Goal: Task Accomplishment & Management: Manage account settings

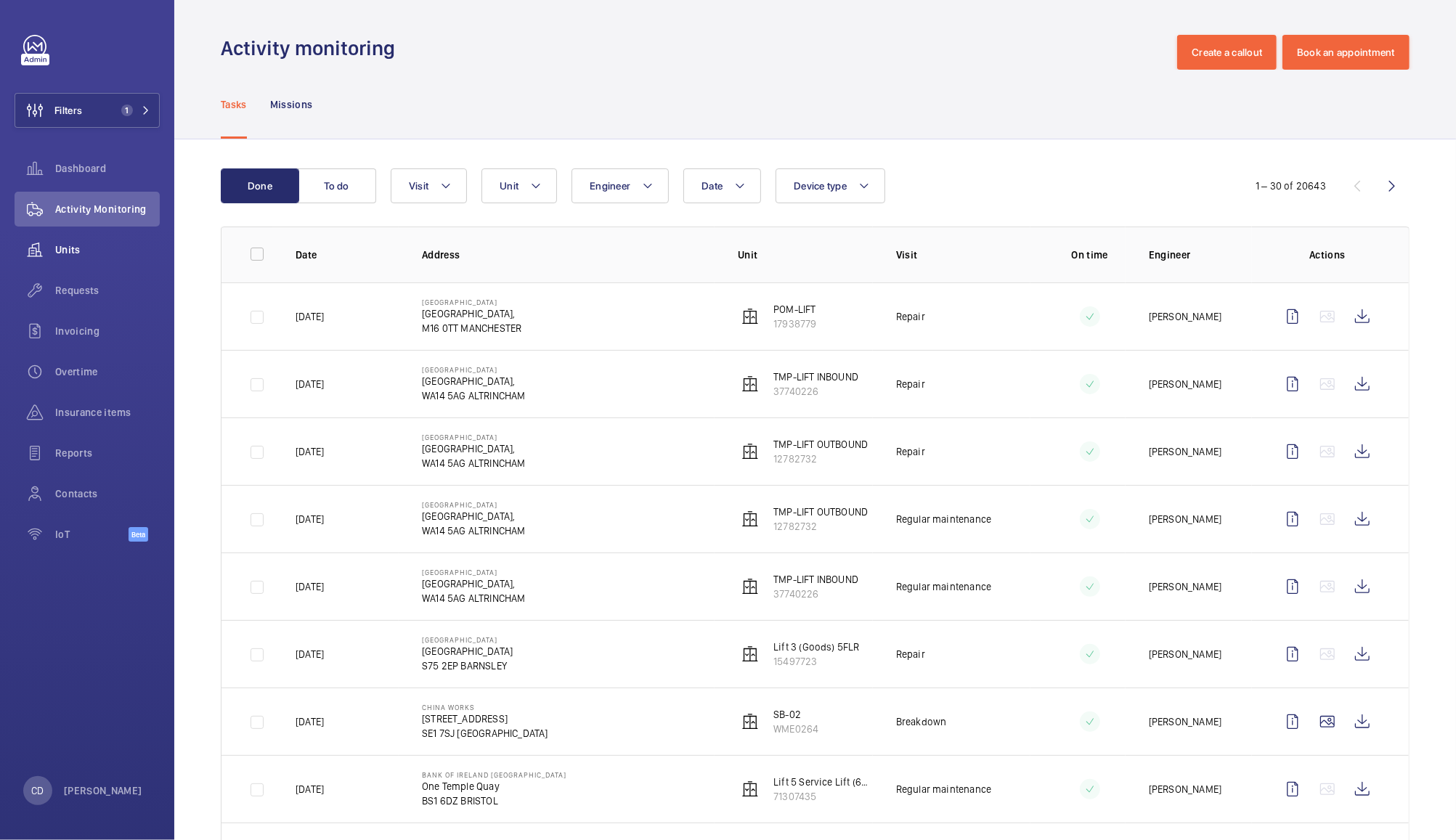
click at [71, 244] on span "Units" at bounding box center [107, 250] width 104 height 15
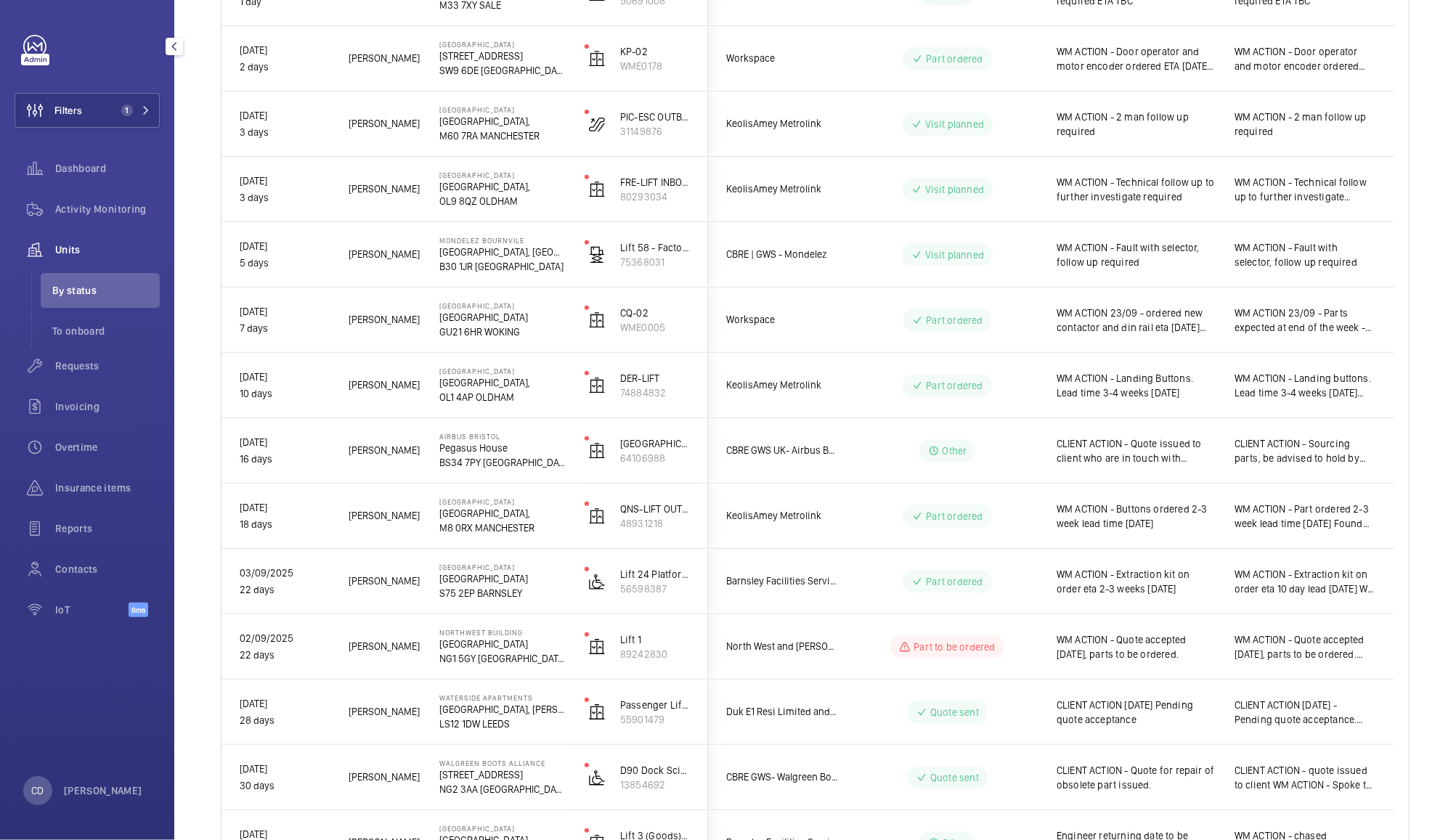
scroll to position [373, 0]
click at [1038, 664] on div "WM ACTION - Quote accepted 24th September, parts to be ordered." at bounding box center [1127, 645] width 178 height 65
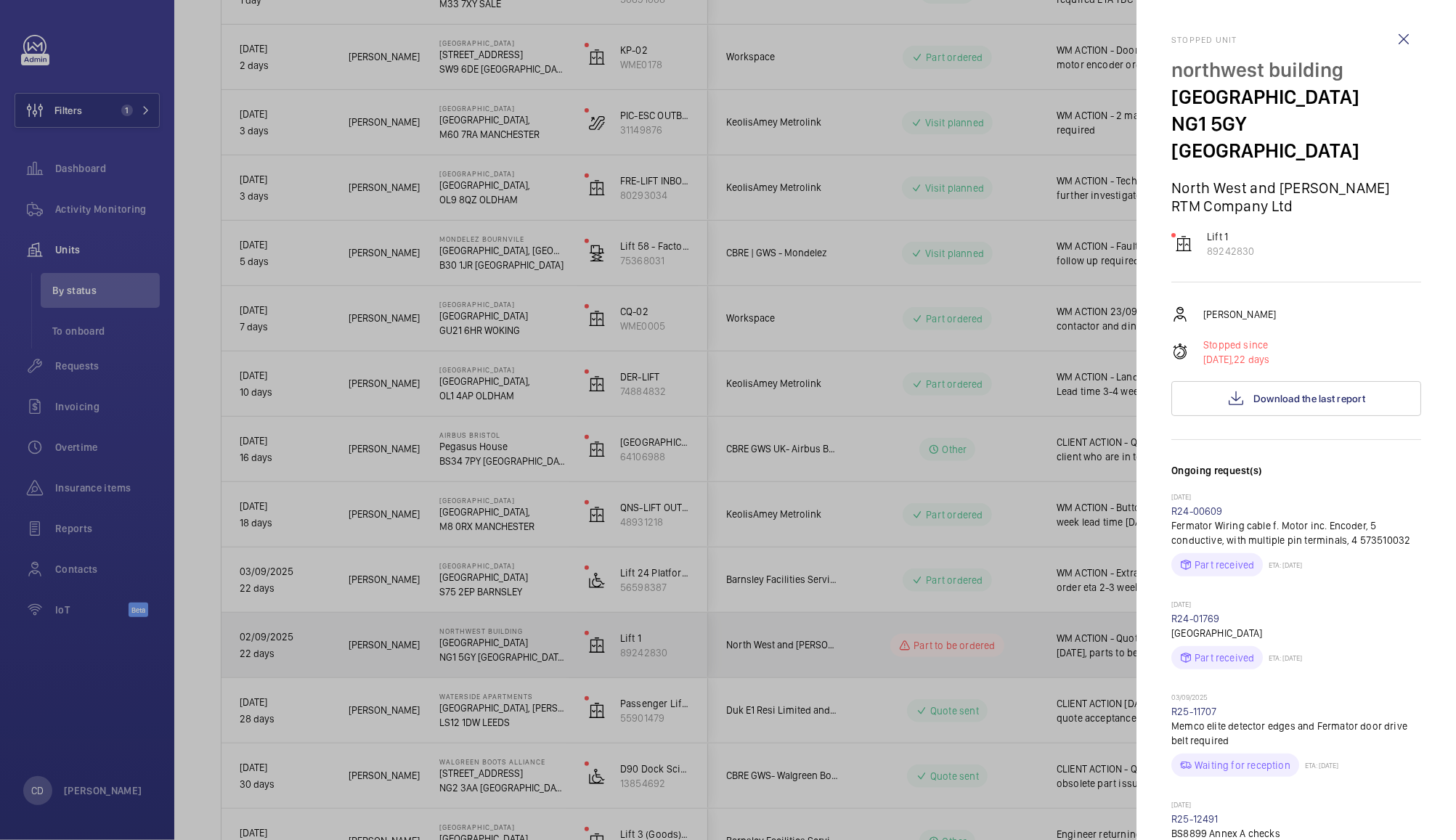
click at [943, 454] on div at bounding box center [728, 420] width 1456 height 840
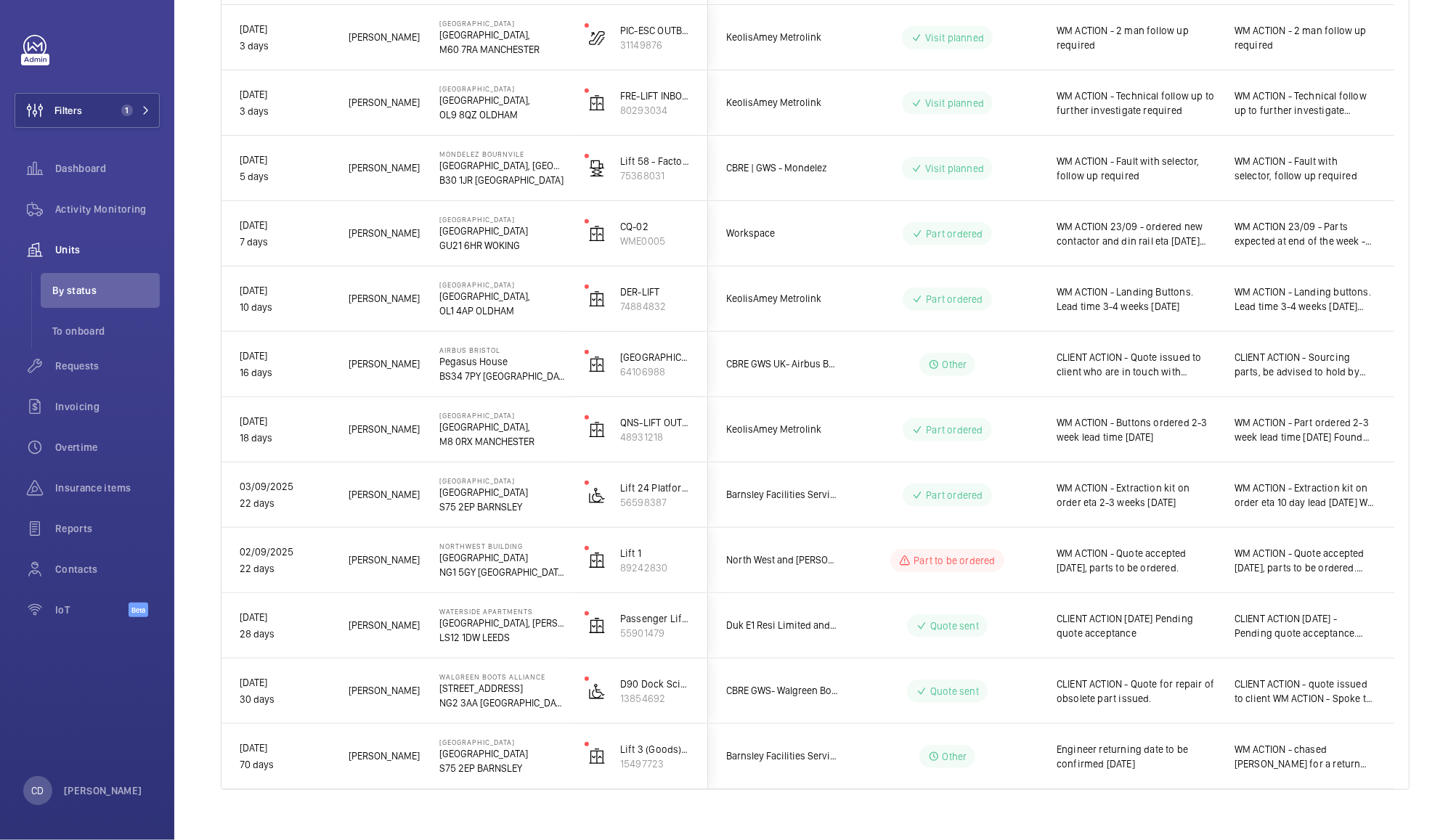
scroll to position [477, 0]
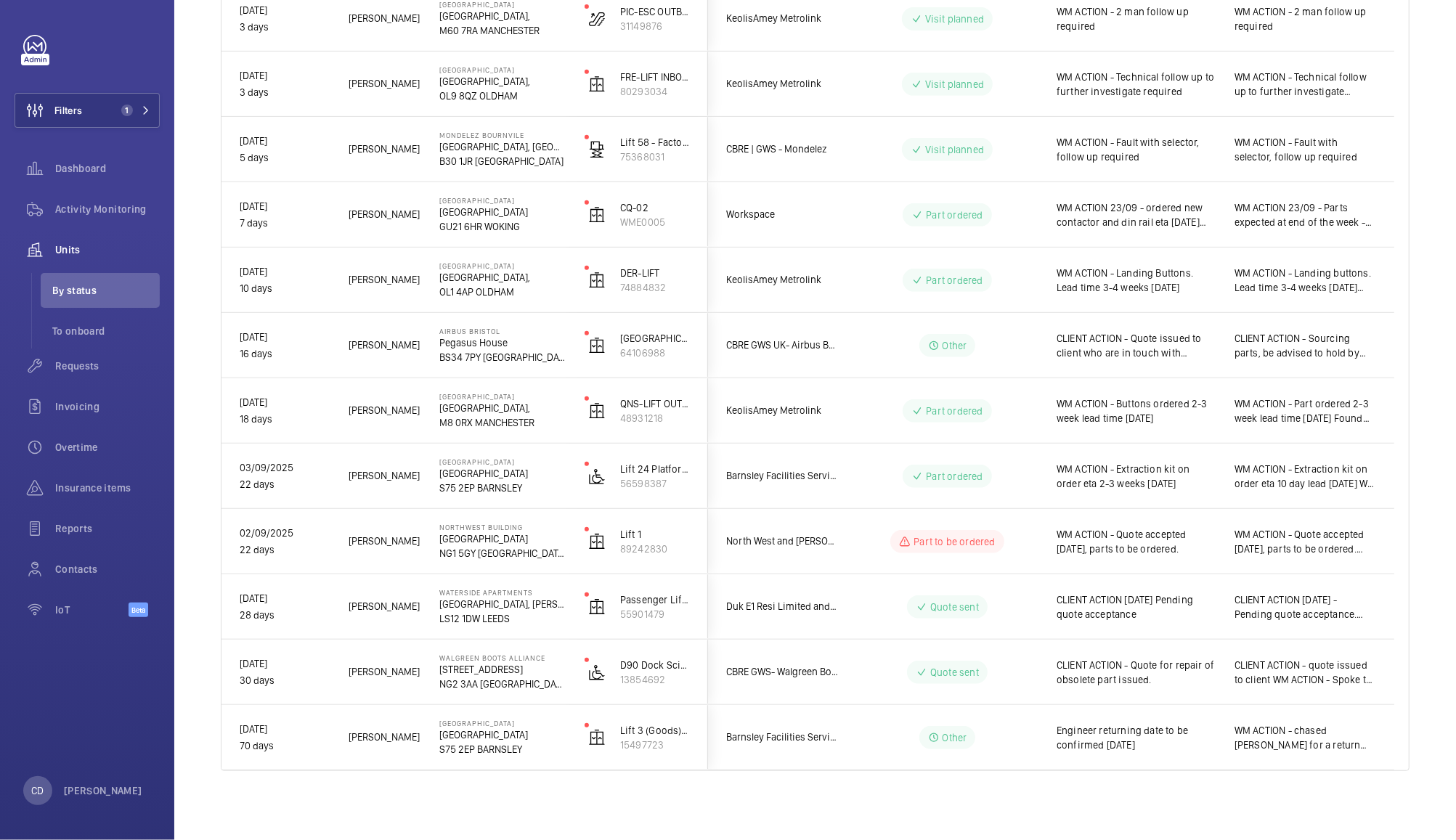
click at [1191, 734] on span "Engineer returning date to be confirmed 23/09/25" at bounding box center [1136, 738] width 159 height 29
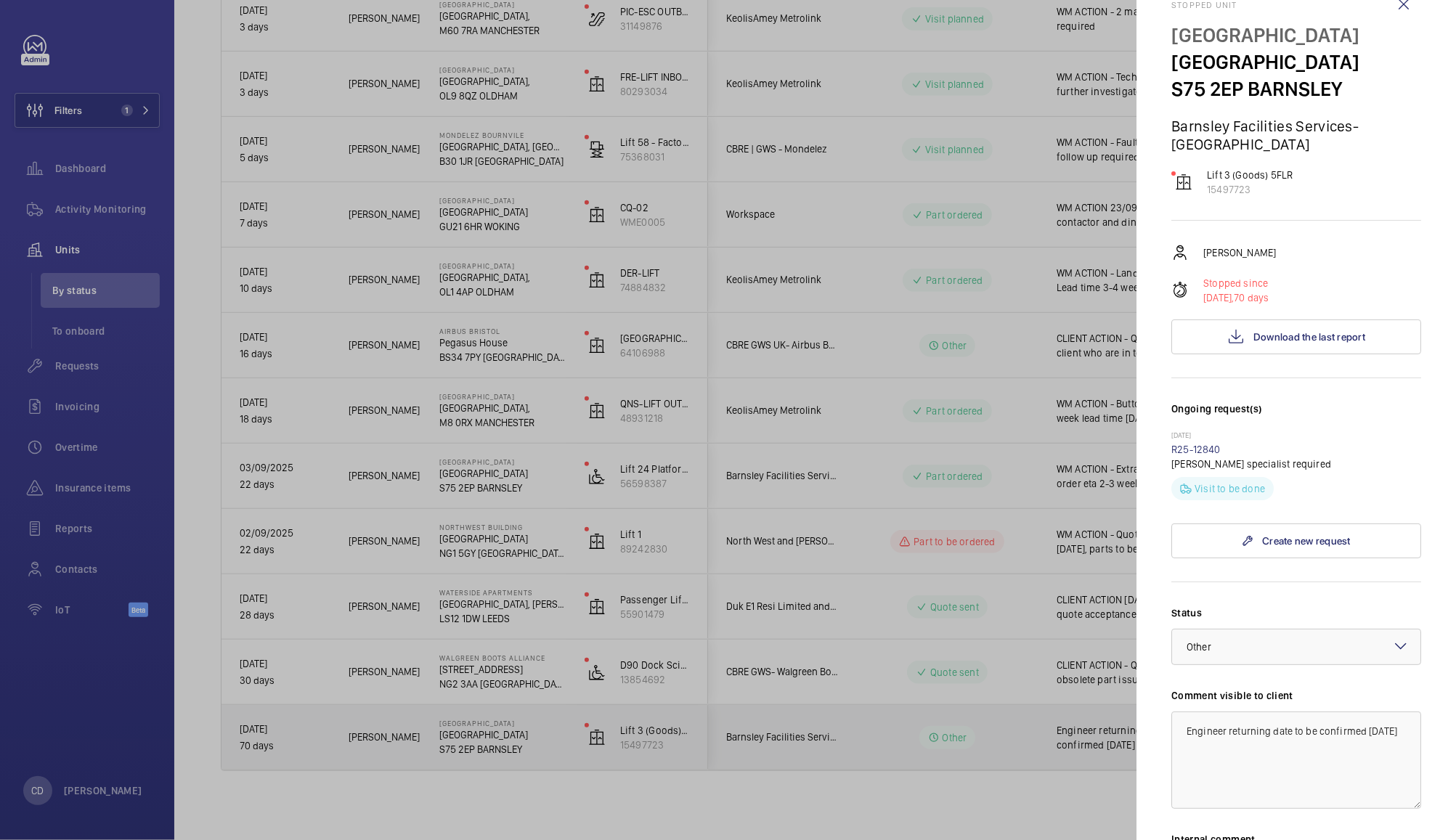
scroll to position [53, 0]
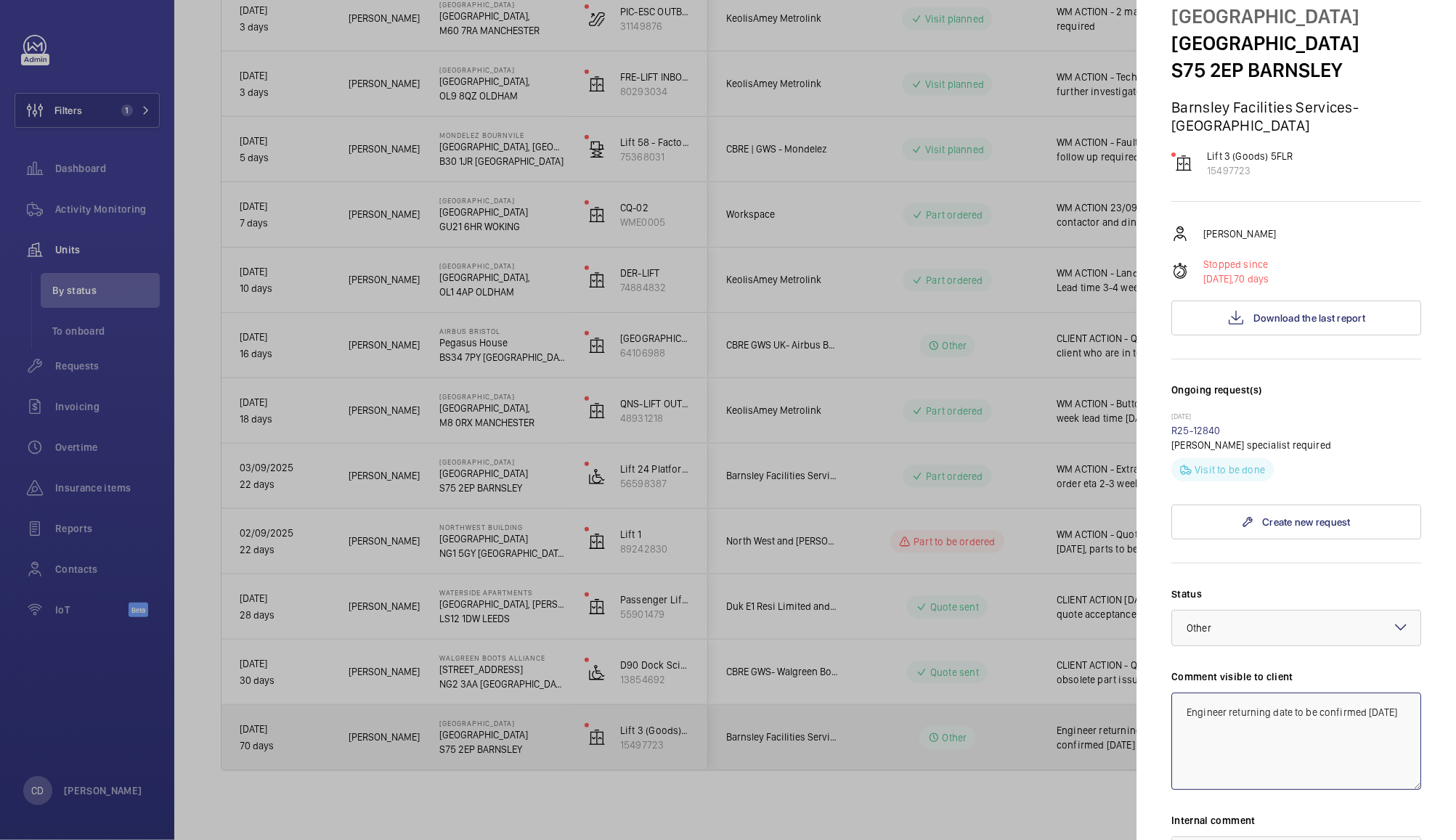
click at [1303, 751] on textarea "Engineer returning date to be confirmed 23/09/25" at bounding box center [1296, 740] width 250 height 97
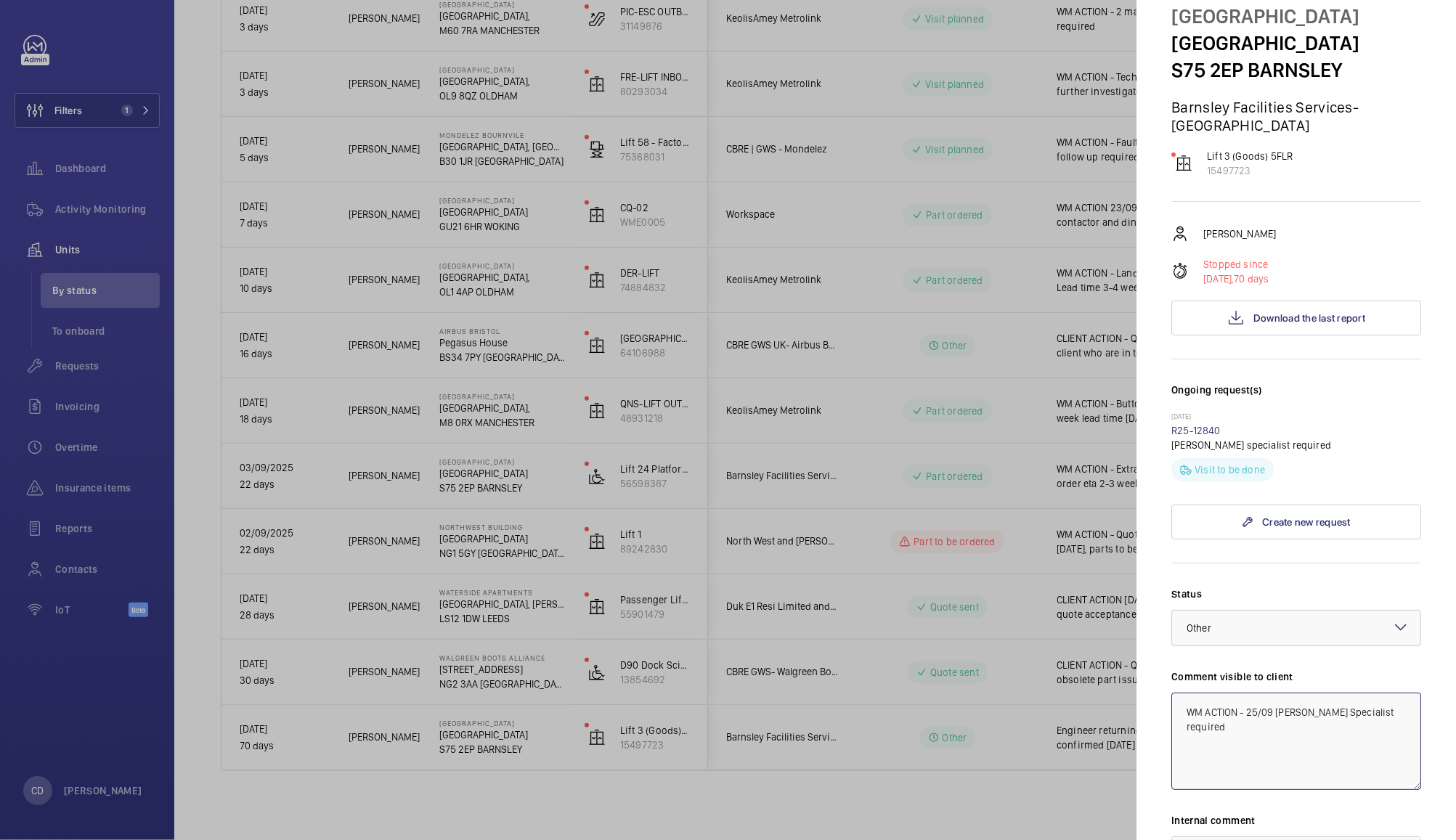
type textarea "WM ACTION - 25/09 Schindler Specialist required"
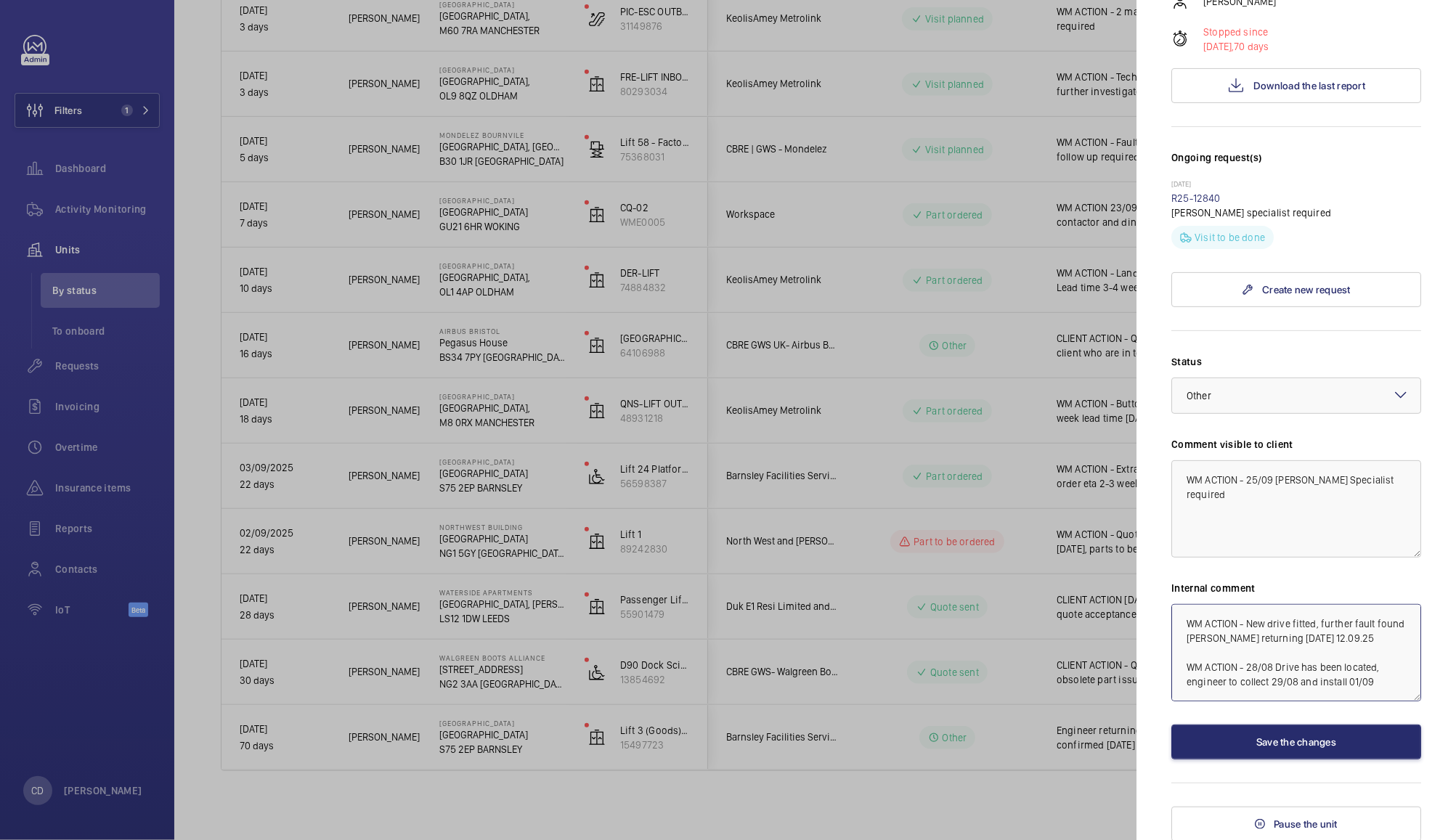
scroll to position [0, 0]
click at [1190, 618] on textarea "WM ACTION - chased Liam for a return date. 23/09/25 WM ACTION - New drive fitte…" at bounding box center [1296, 652] width 250 height 97
paste textarea "WM ACTION - 25/09 Schindler Specialist required"
type textarea "WM ACTION - 25/09 Schindler Specialist required WM ACTION - chased Liam for a r…"
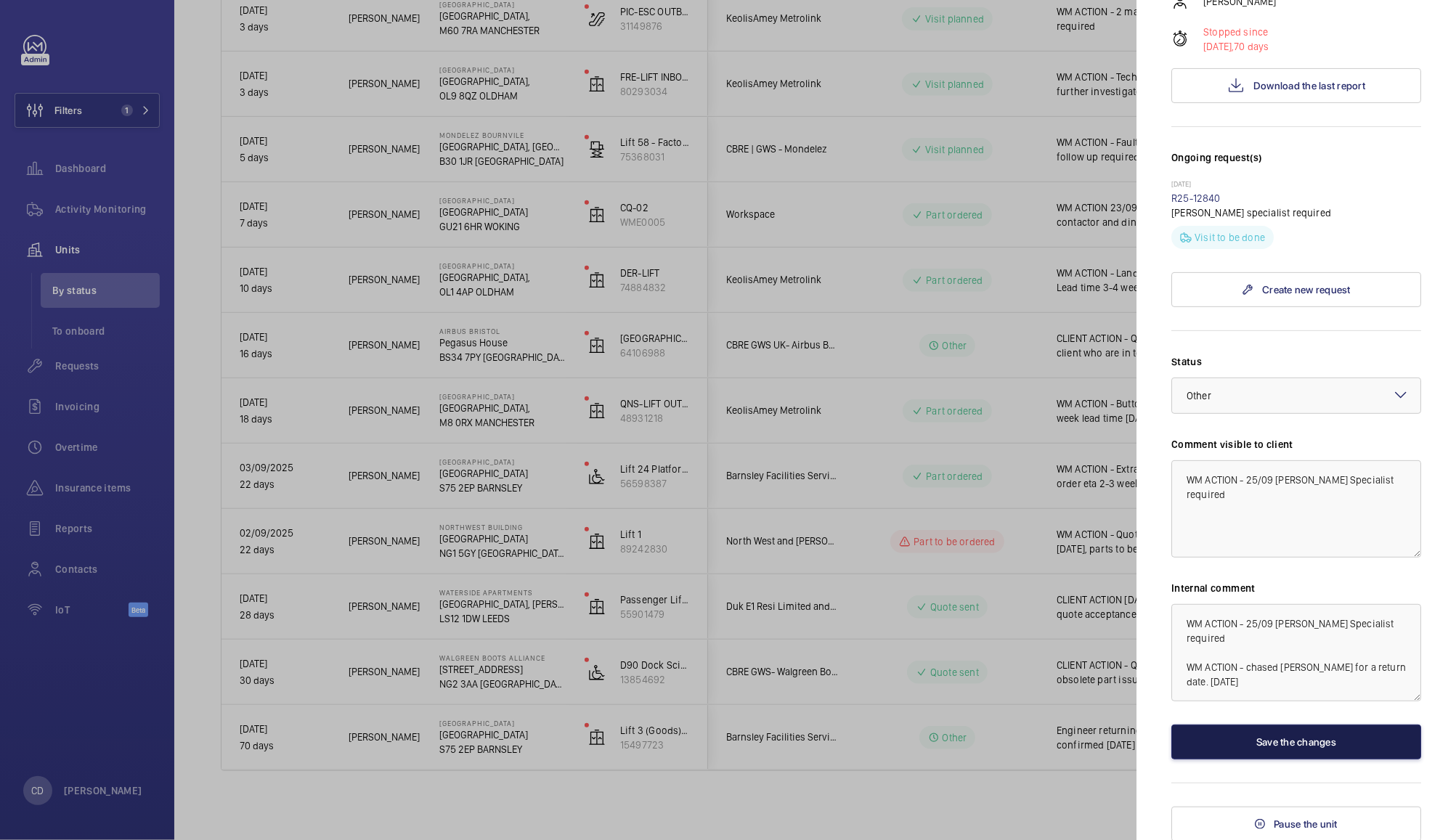
click at [1317, 741] on button "Save the changes" at bounding box center [1296, 742] width 250 height 34
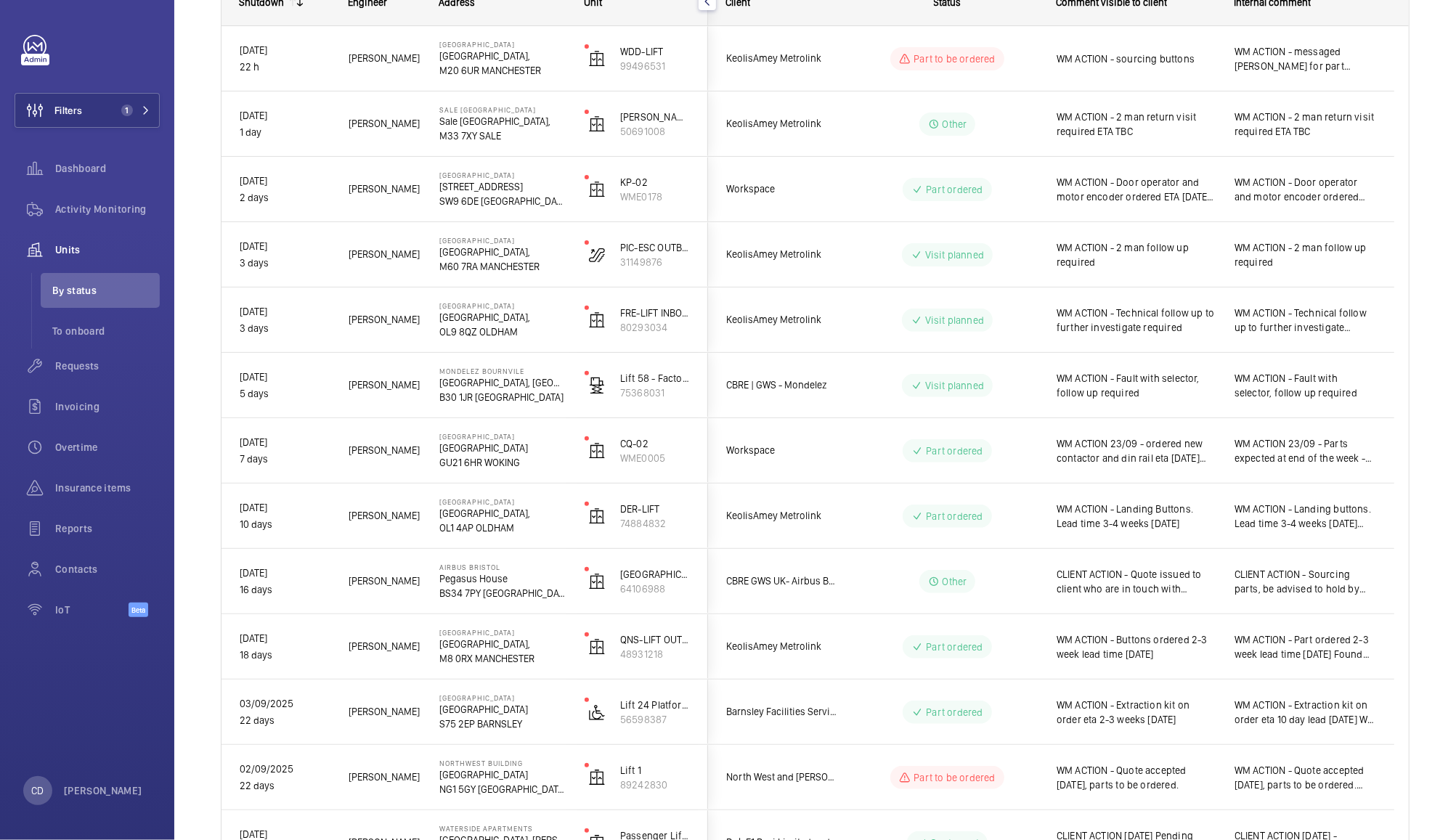
scroll to position [242, 0]
click at [871, 714] on wm-front-pills-cell "Part ordered" at bounding box center [947, 711] width 181 height 23
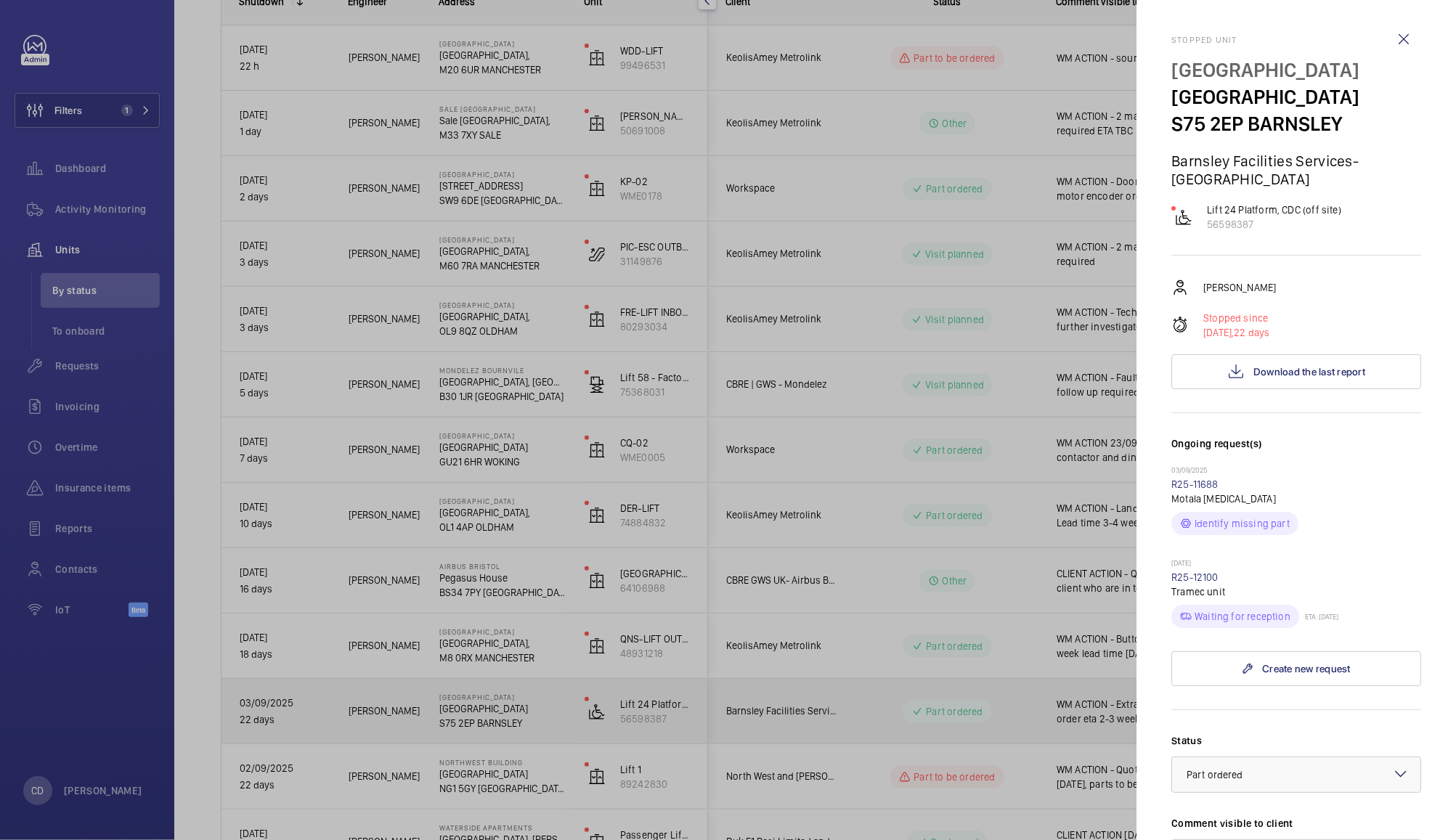
click at [914, 678] on div at bounding box center [728, 420] width 1456 height 840
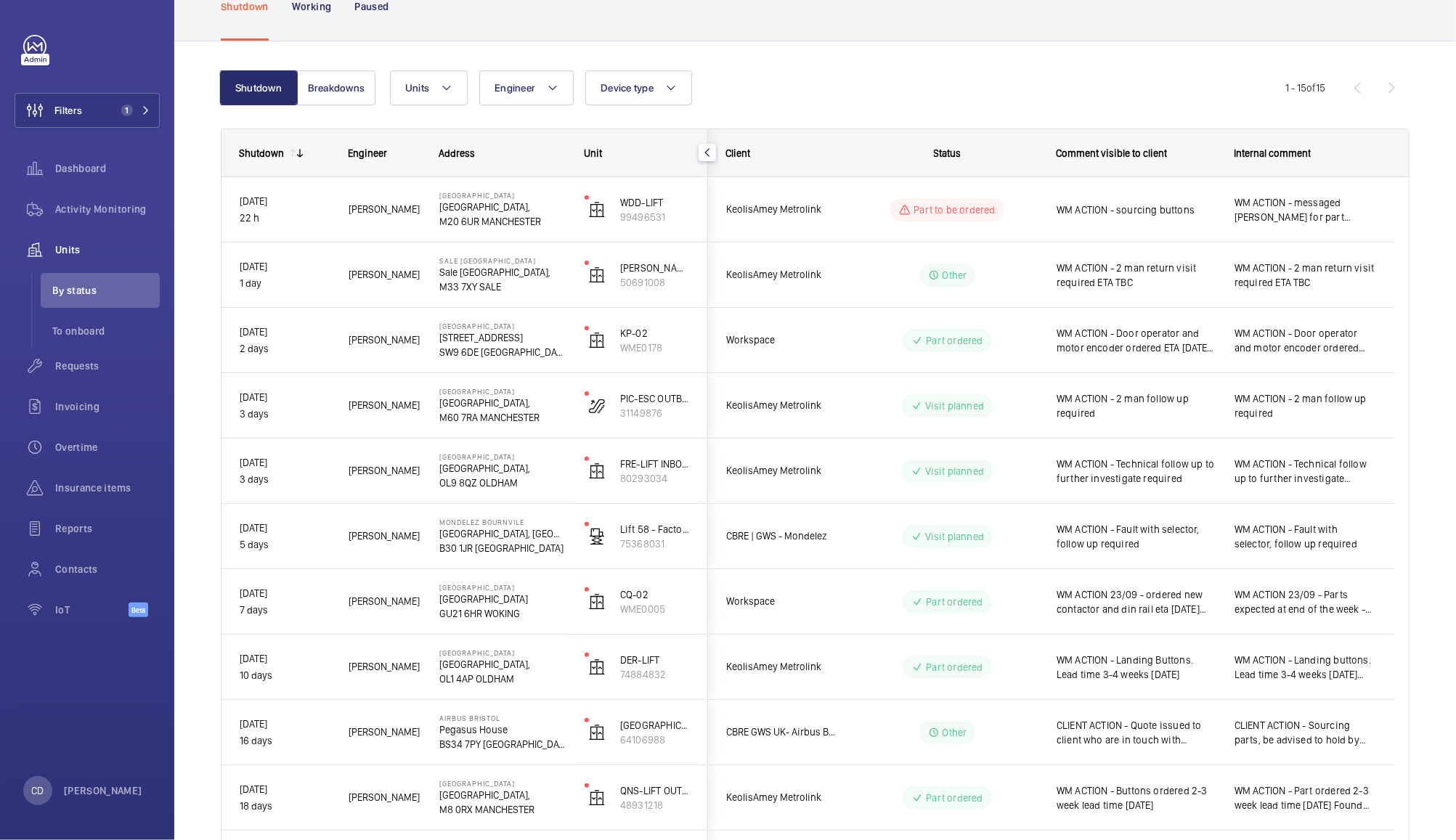
scroll to position [0, 0]
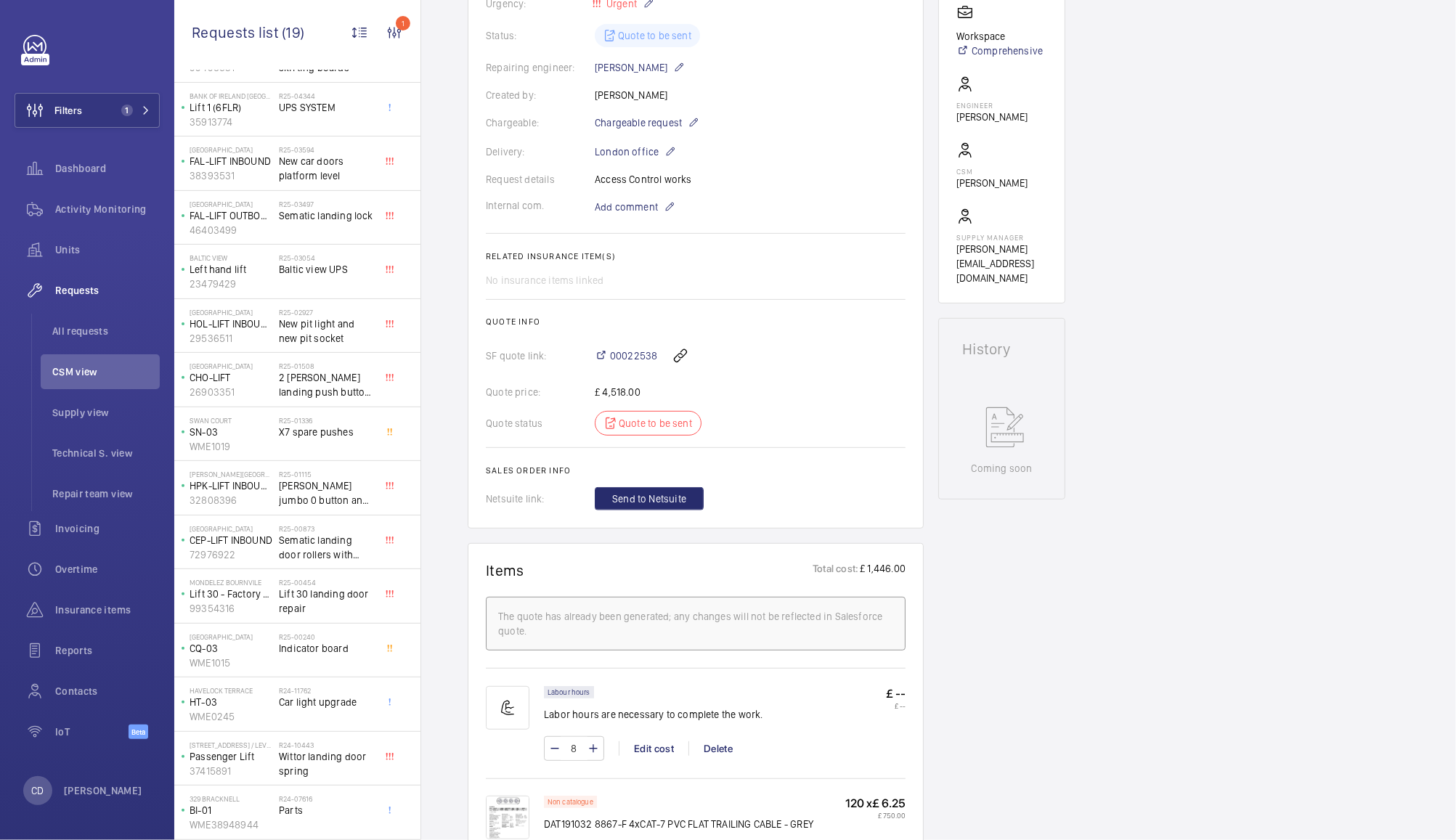
scroll to position [285, 0]
click at [311, 158] on span "New car doors platform level" at bounding box center [326, 169] width 96 height 29
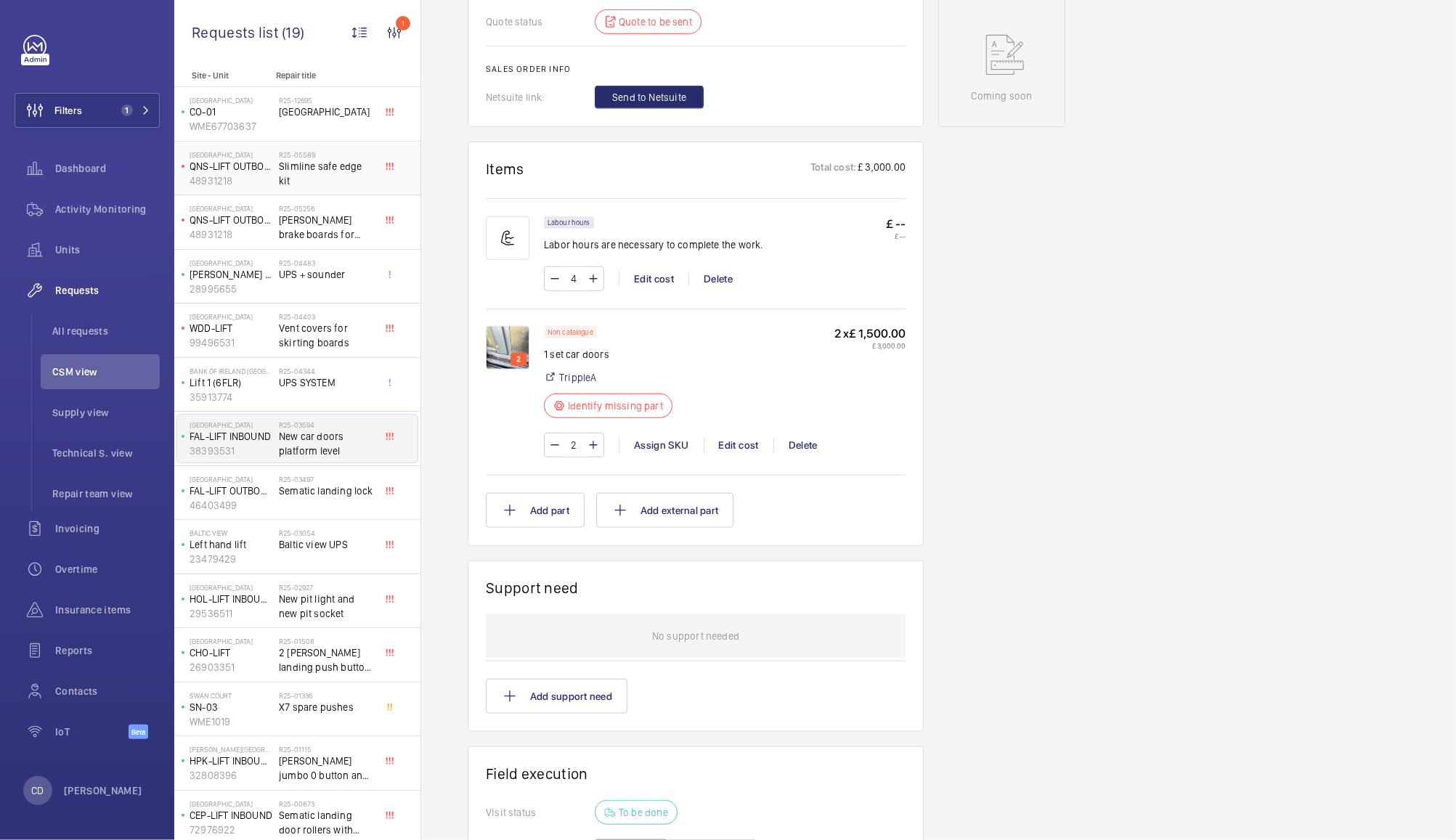
click at [314, 170] on span "Slimline safe edge kit" at bounding box center [326, 174] width 96 height 29
